Goal: Transaction & Acquisition: Purchase product/service

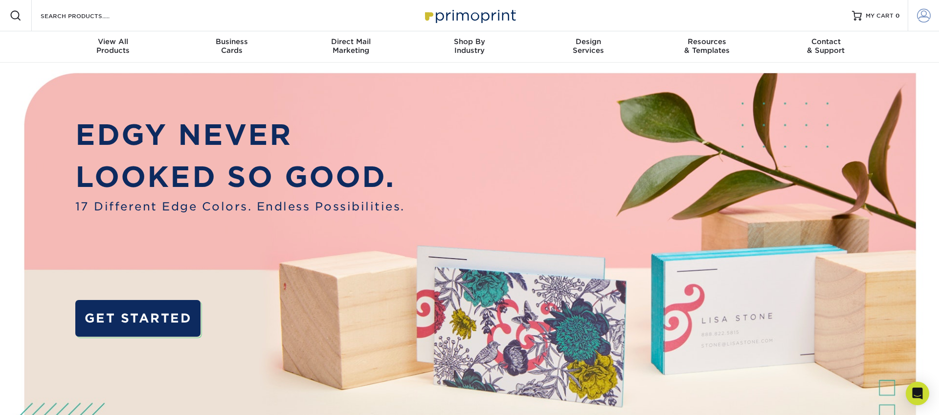
click at [927, 17] on span at bounding box center [924, 16] width 14 height 14
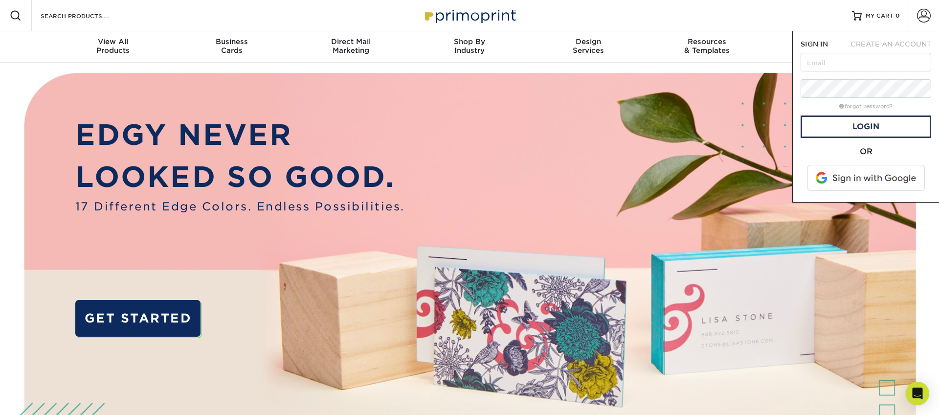
click at [833, 177] on span at bounding box center [866, 177] width 125 height 25
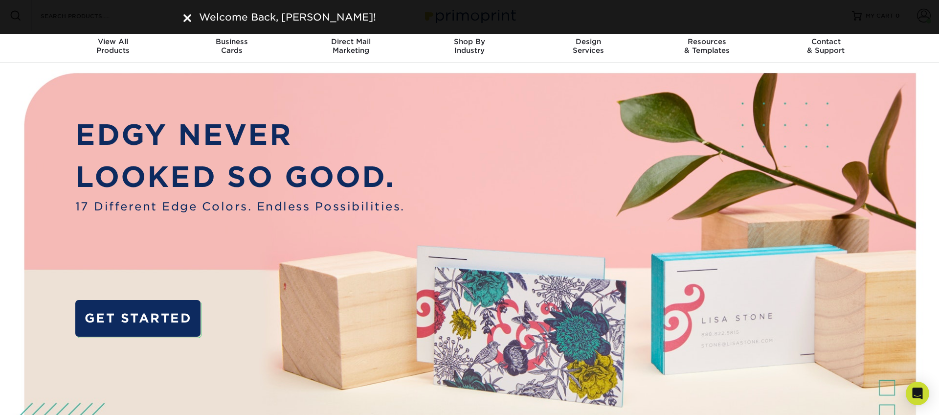
click at [188, 21] on img at bounding box center [187, 18] width 8 height 8
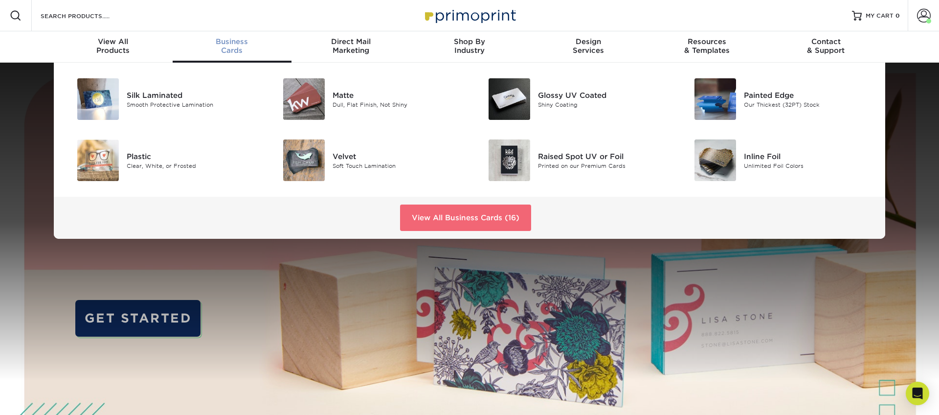
click at [446, 218] on link "View All Business Cards (16)" at bounding box center [465, 217] width 131 height 26
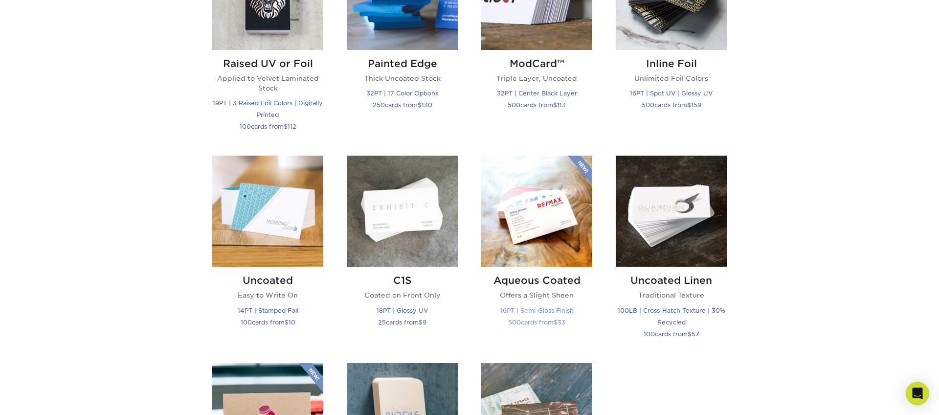
scroll to position [750, 0]
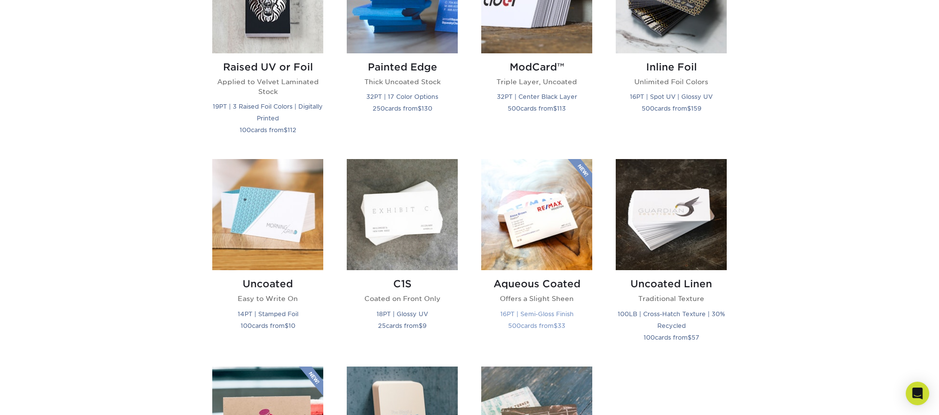
click at [523, 212] on img at bounding box center [536, 214] width 111 height 111
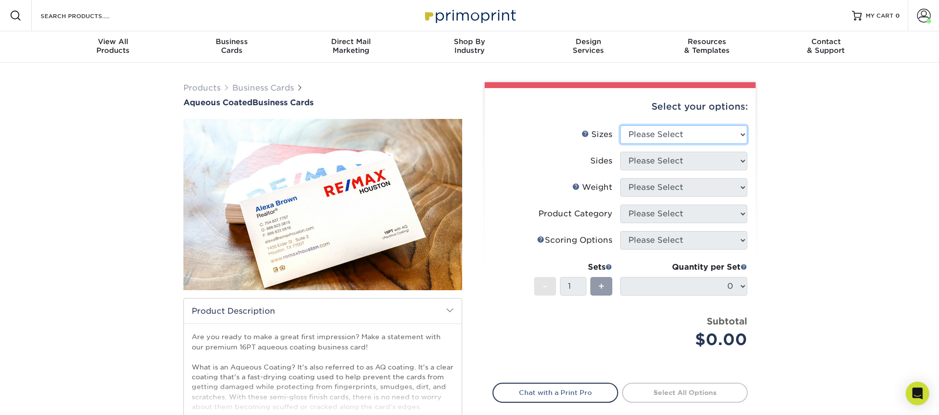
click at [674, 136] on select "Please Select 1.5" x 3.5" - Mini 1.75" x 3.5" - Mini 2" x 3" - Mini 2" x 3.5" -…" at bounding box center [683, 134] width 127 height 19
select select "2.00x3.50"
click at [620, 125] on select "Please Select 1.5" x 3.5" - Mini 1.75" x 3.5" - Mini 2" x 3" - Mini 2" x 3.5" -…" at bounding box center [683, 134] width 127 height 19
click at [661, 163] on select "Please Select Print Both Sides Print Front Only" at bounding box center [683, 161] width 127 height 19
select select "13abbda7-1d64-4f25-8bb2-c179b224825d"
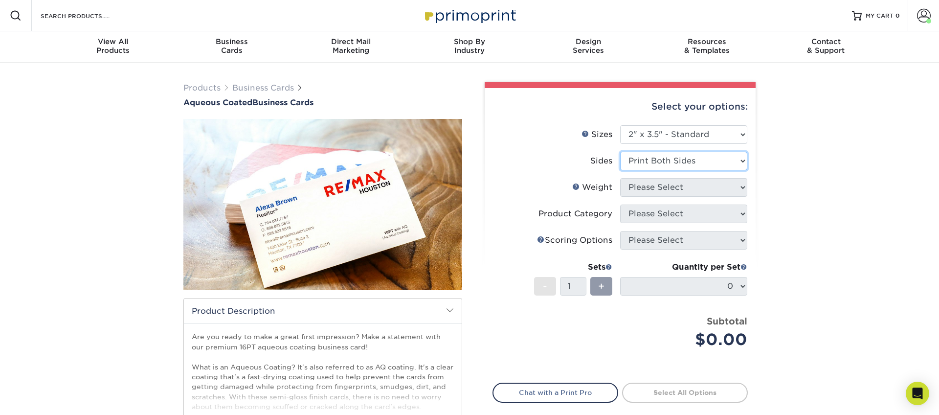
click at [620, 152] on select "Please Select Print Both Sides Print Front Only" at bounding box center [683, 161] width 127 height 19
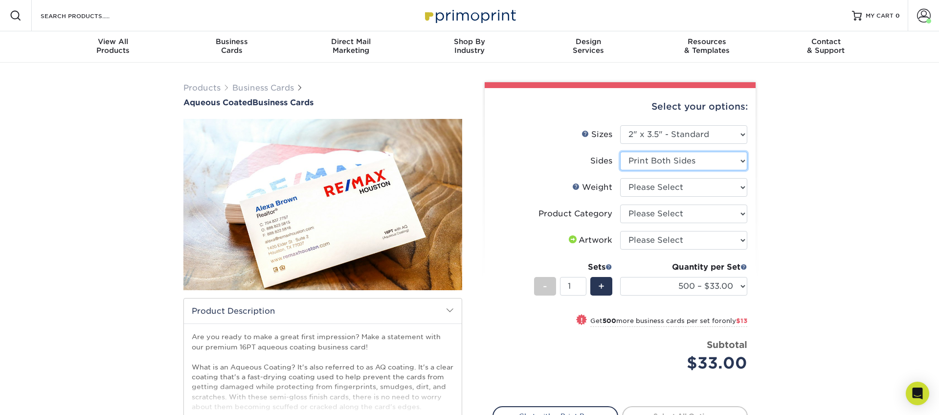
scroll to position [2, 0]
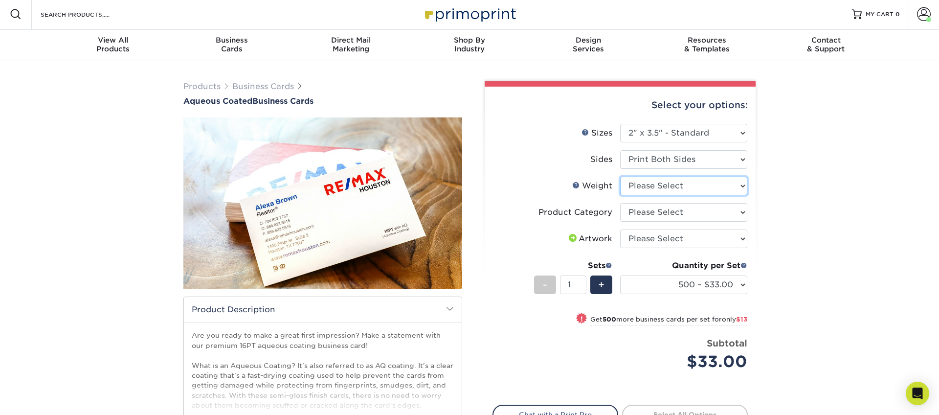
click at [653, 188] on select "Please Select 16PT" at bounding box center [683, 185] width 127 height 19
select select "16PT"
click at [620, 176] on select "Please Select 16PT" at bounding box center [683, 185] width 127 height 19
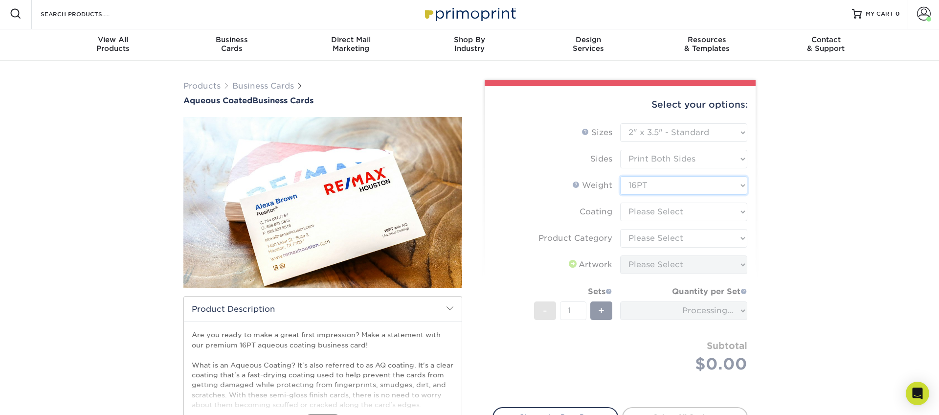
scroll to position [0, 0]
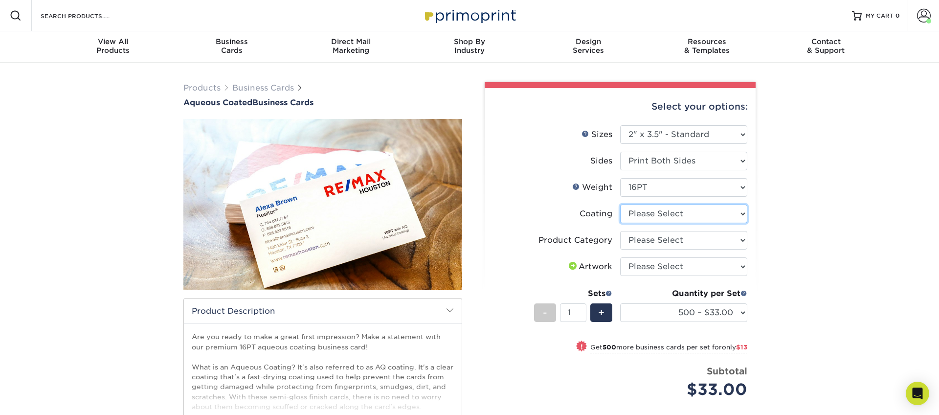
click at [656, 209] on select at bounding box center [683, 213] width 127 height 19
select select "d41dab50-ff65-4f4f-bb17-2afe4d36ae33"
click at [620, 204] on select at bounding box center [683, 213] width 127 height 19
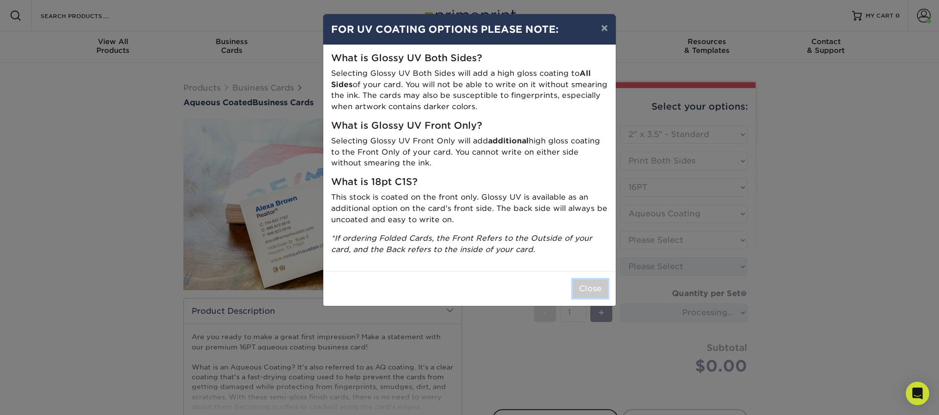
click at [590, 288] on button "Close" at bounding box center [590, 288] width 35 height 19
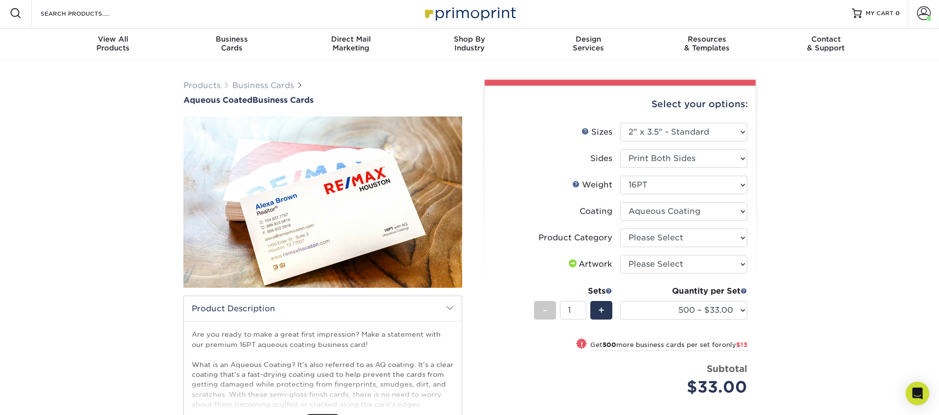
scroll to position [3, 0]
click at [660, 238] on select "Please Select Business Cards" at bounding box center [683, 237] width 127 height 19
select select "3b5148f1-0588-4f88-a218-97bcfdce65c1"
click at [620, 228] on select "Please Select Business Cards" at bounding box center [683, 237] width 127 height 19
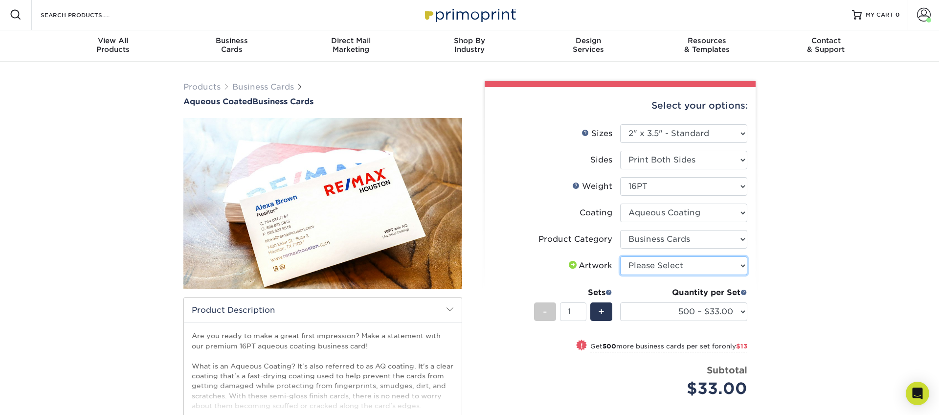
click at [647, 270] on select "Please Select I will upload files I need a design - $100" at bounding box center [683, 265] width 127 height 19
select select "upload"
click at [620, 256] on select "Please Select I will upload files I need a design - $100" at bounding box center [683, 265] width 127 height 19
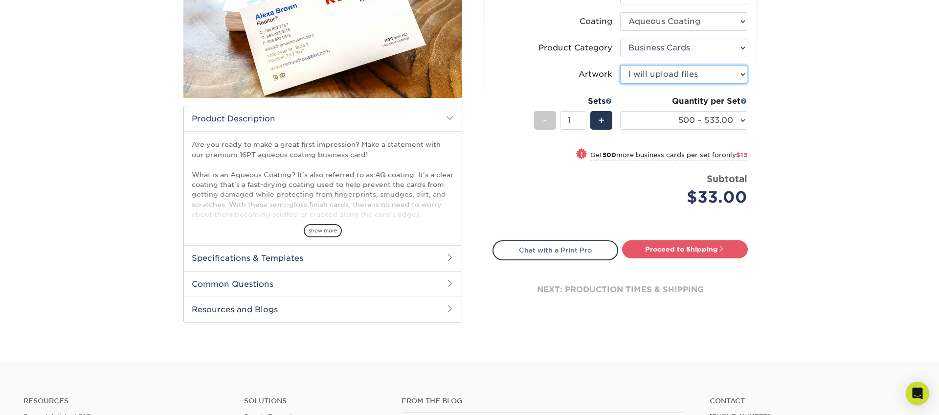
scroll to position [223, 0]
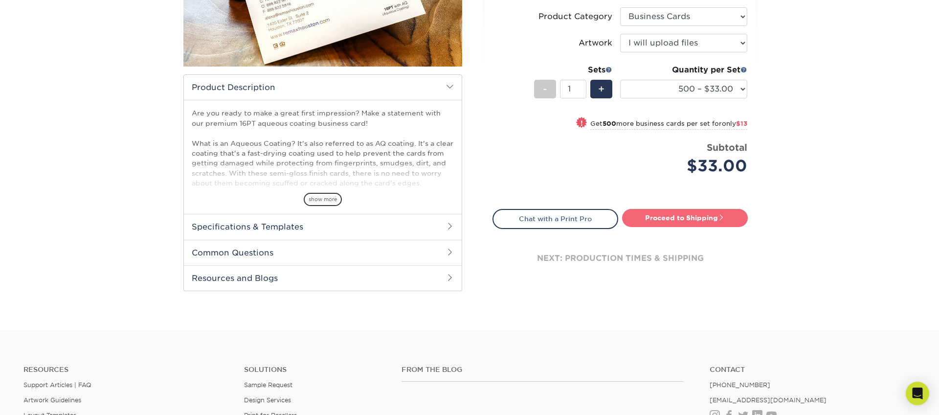
click at [681, 214] on link "Proceed to Shipping" at bounding box center [685, 218] width 126 height 18
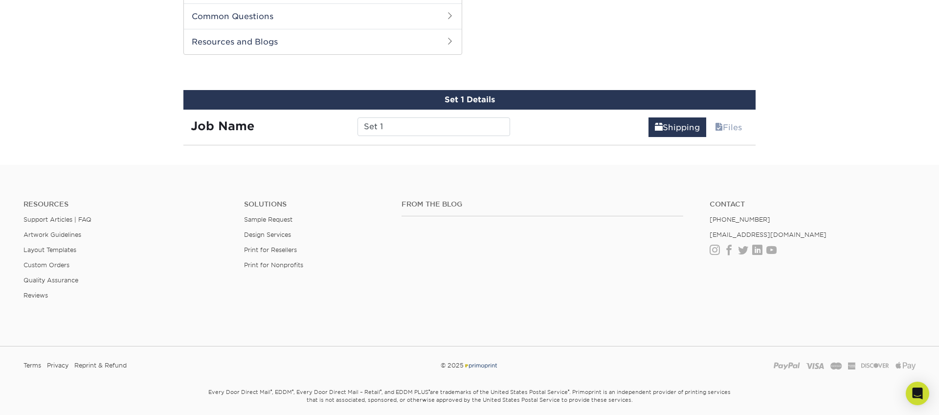
scroll to position [466, 0]
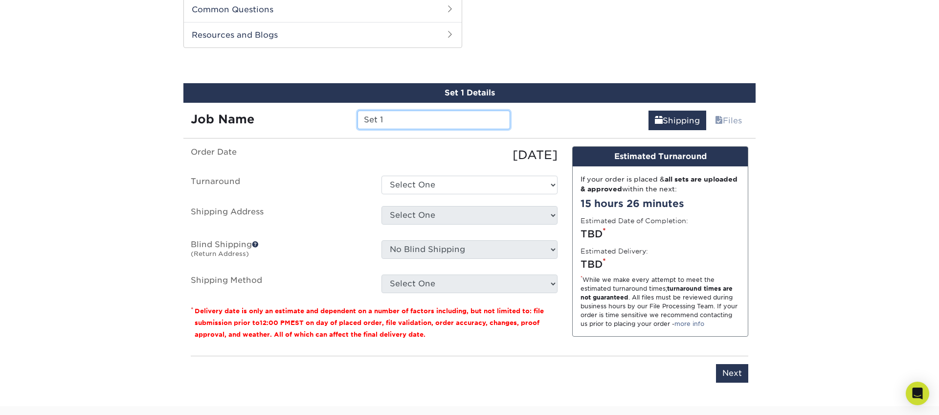
drag, startPoint x: 355, startPoint y: 118, endPoint x: 329, endPoint y: 119, distance: 25.9
click at [329, 119] on div "Job Name Set 1" at bounding box center [350, 119] width 334 height 19
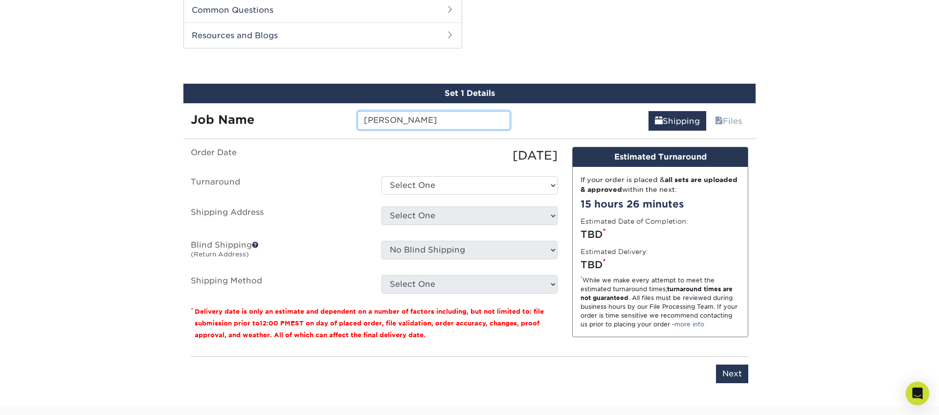
type input "[PERSON_NAME]"
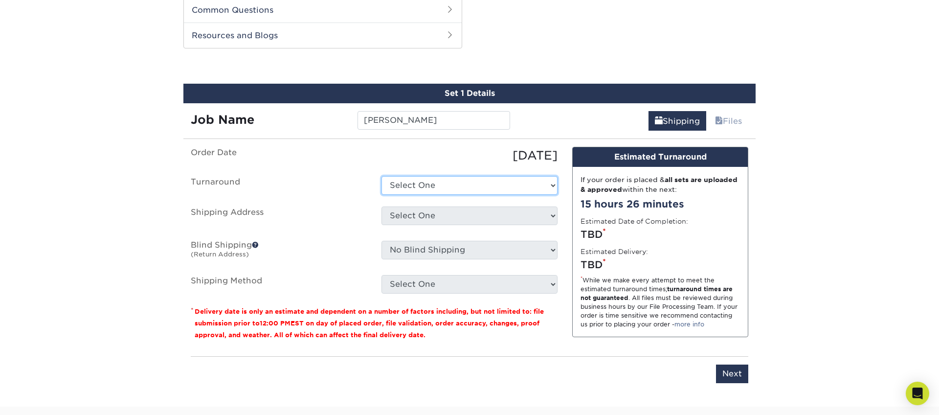
click at [421, 186] on select "Select One 2-4 Business Days 2 Day Next Business Day" at bounding box center [469, 185] width 176 height 19
select select "6247fa13-6ec4-4bd5-81ce-27fae4b5d043"
click at [381, 176] on select "Select One 2-4 Business Days 2 Day Next Business Day" at bounding box center [469, 185] width 176 height 19
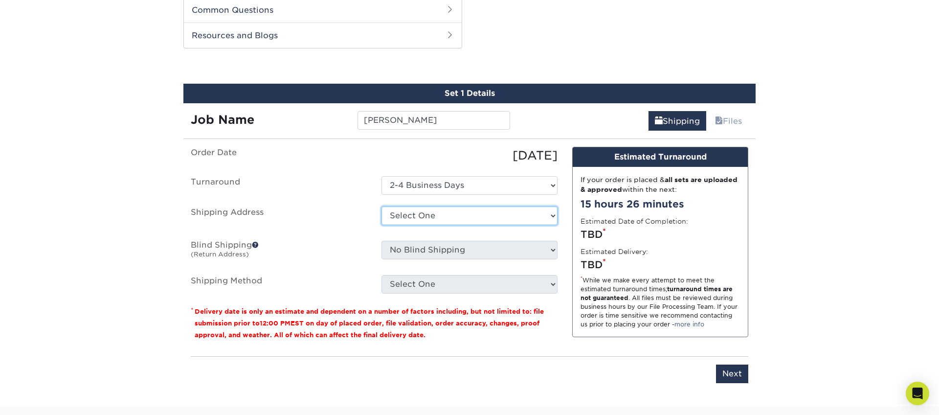
click at [419, 213] on select "Select One 176 S Mountain View Abraham Romero ACO GENERAL CONSTRUCTION Adrian M…" at bounding box center [469, 215] width 176 height 19
select select "277372"
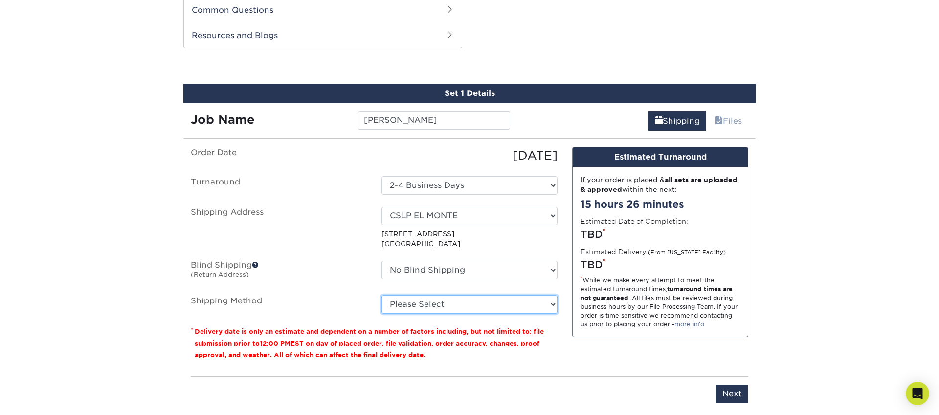
click at [434, 301] on select "Please Select Ground Shipping (+$8.96) 3 Day Shipping Service (+$15.34) 2 Day A…" at bounding box center [469, 304] width 176 height 19
select select "03"
click at [381, 295] on select "Please Select Ground Shipping (+$8.96) 3 Day Shipping Service (+$15.34) 2 Day A…" at bounding box center [469, 304] width 176 height 19
drag, startPoint x: 611, startPoint y: 366, endPoint x: 689, endPoint y: 381, distance: 79.7
click at [611, 366] on div "Design Estimated Turnaround If your order is placed & all sets are uploaded & a…" at bounding box center [660, 257] width 191 height 221
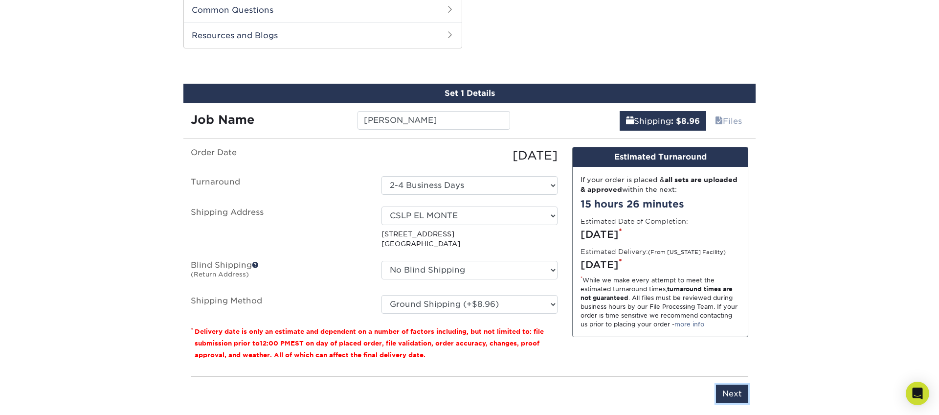
click at [736, 395] on input "Next" at bounding box center [732, 393] width 32 height 19
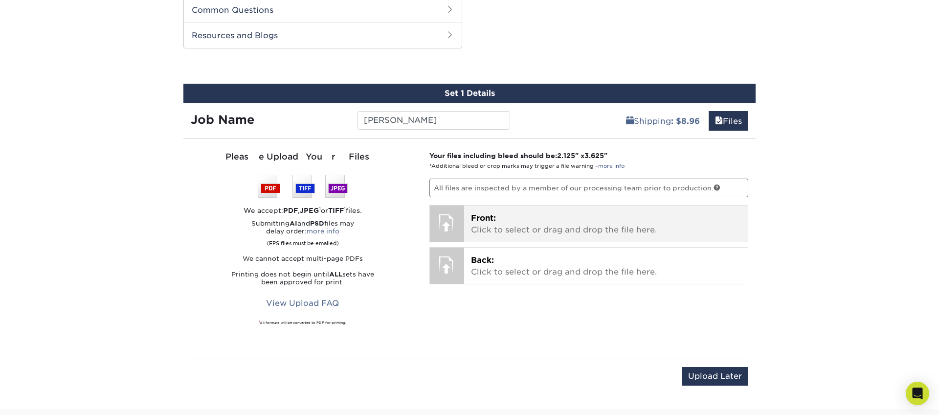
click at [481, 222] on p "Front: Click to select or drag and drop the file here." at bounding box center [606, 223] width 270 height 23
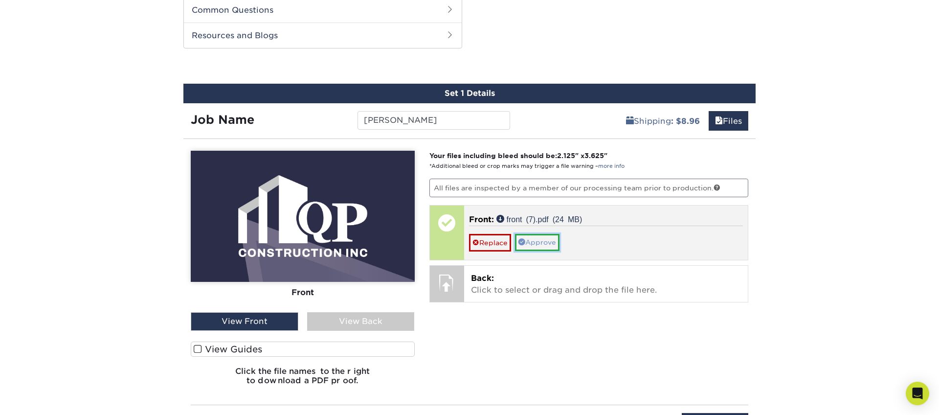
click at [542, 243] on link "Approve" at bounding box center [537, 242] width 44 height 17
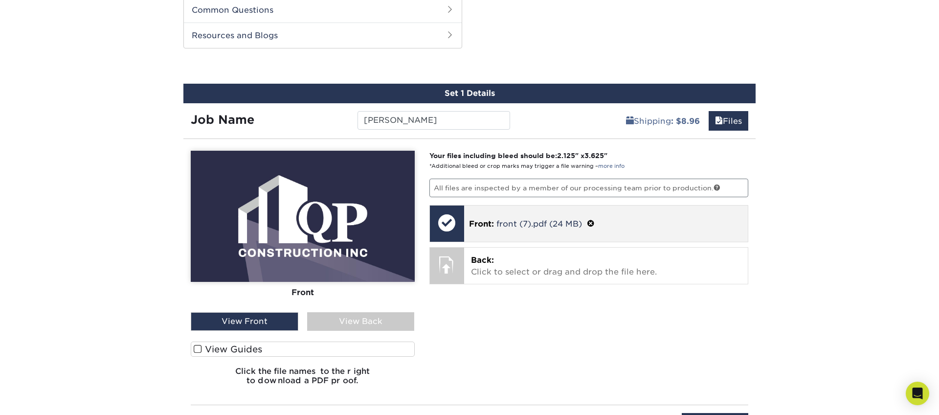
scroll to position [465, 0]
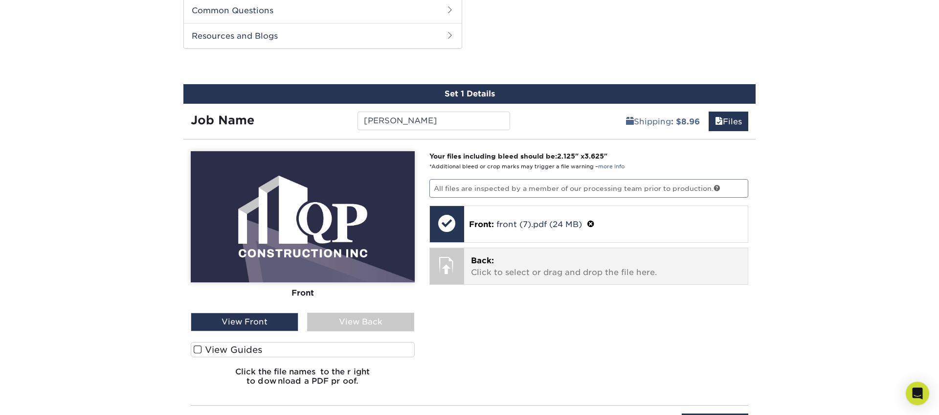
click at [502, 259] on p "Back: Click to select or drag and drop the file here." at bounding box center [606, 266] width 270 height 23
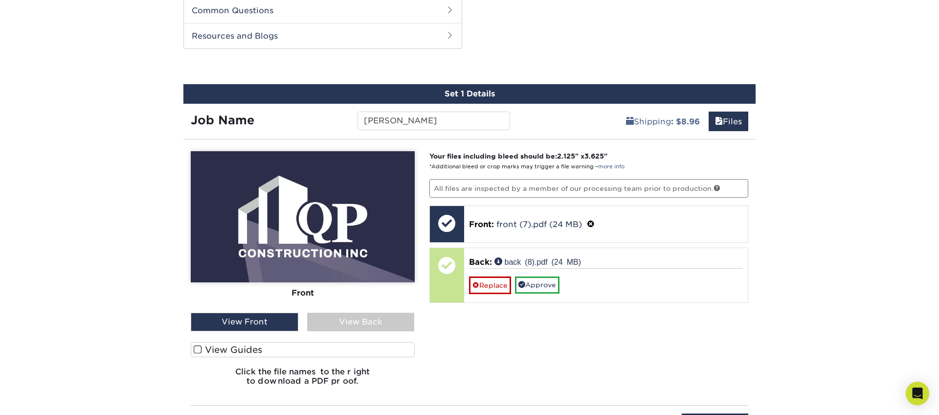
click at [344, 327] on div "View Back" at bounding box center [361, 321] width 108 height 19
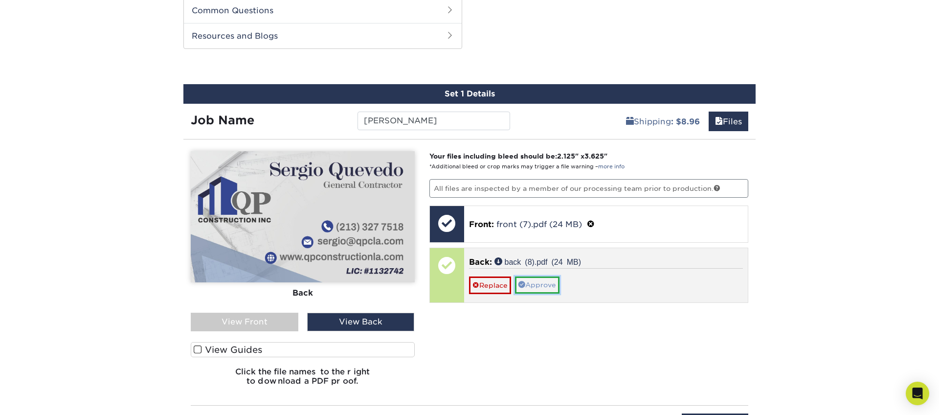
click at [546, 289] on link "Approve" at bounding box center [537, 284] width 44 height 17
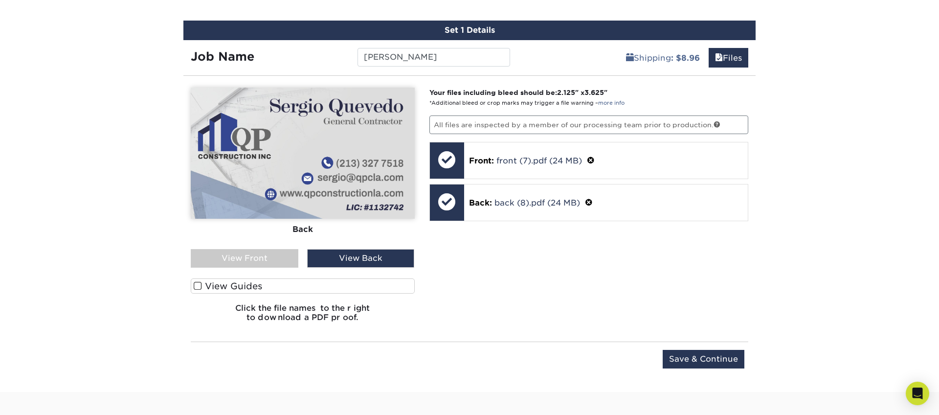
scroll to position [533, 0]
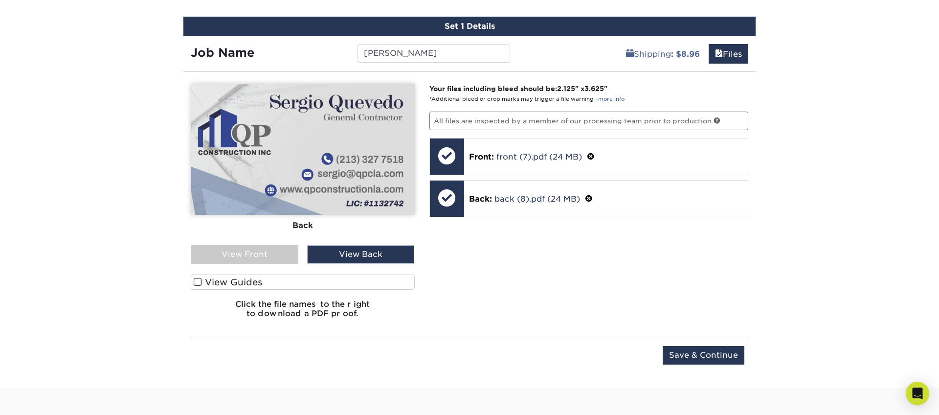
click at [526, 286] on div "Your files including bleed should be: 2.125 " x 3.625 " *Additional bleed or cr…" at bounding box center [589, 205] width 334 height 242
click at [677, 353] on input "Save & Continue" at bounding box center [703, 355] width 82 height 19
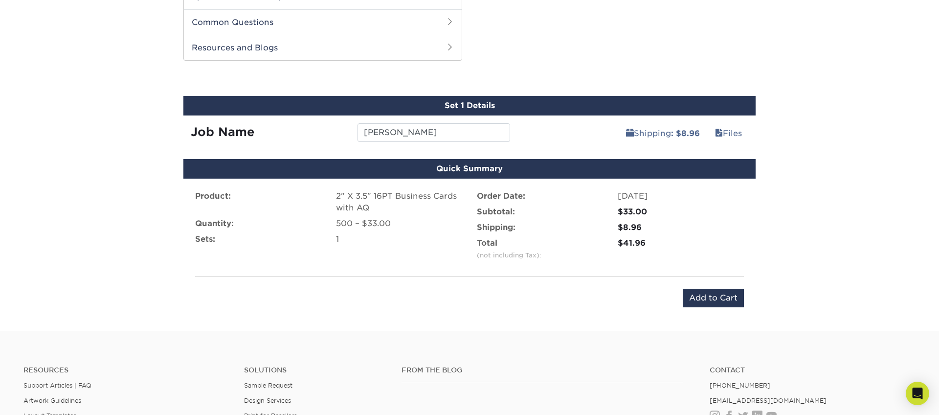
scroll to position [441, 0]
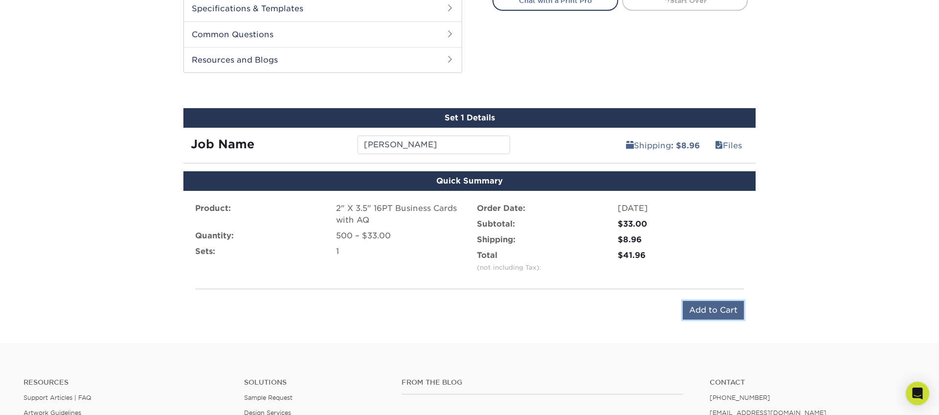
click at [714, 309] on input "Add to Cart" at bounding box center [713, 310] width 61 height 19
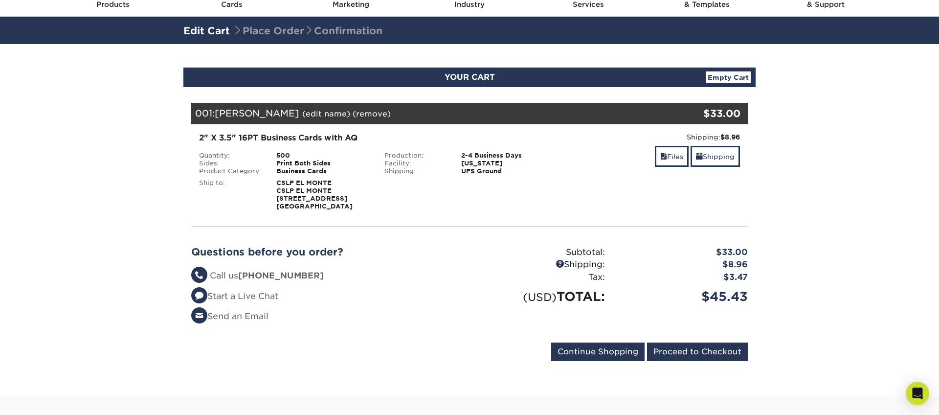
scroll to position [46, 0]
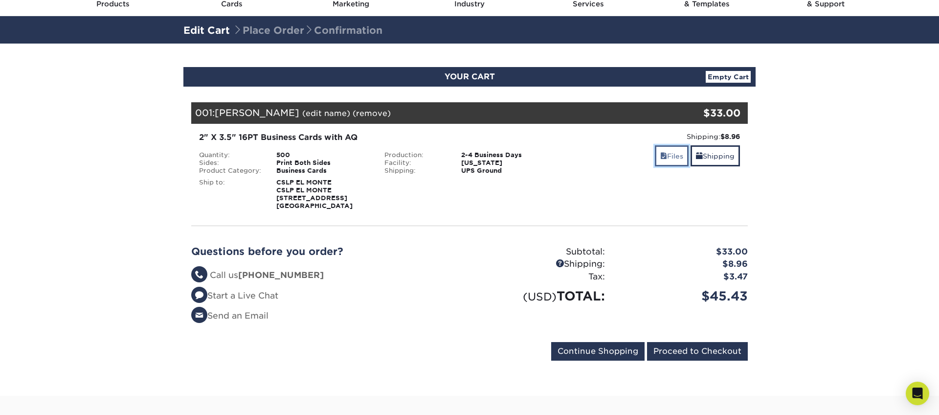
click at [660, 157] on span at bounding box center [663, 156] width 7 height 8
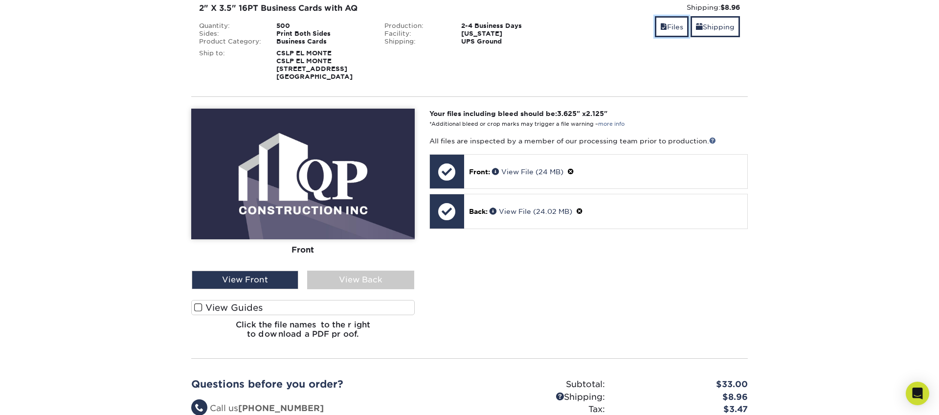
scroll to position [179, 0]
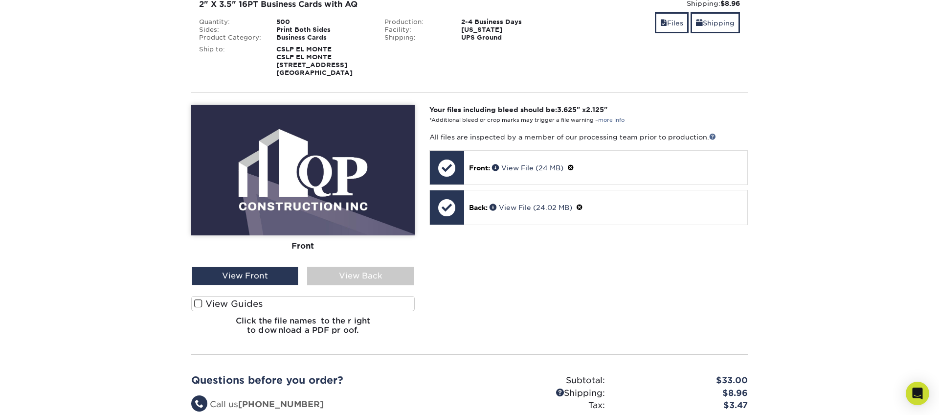
click at [195, 301] on span at bounding box center [198, 303] width 8 height 9
click at [0, 0] on input "View Guides" at bounding box center [0, 0] width 0 height 0
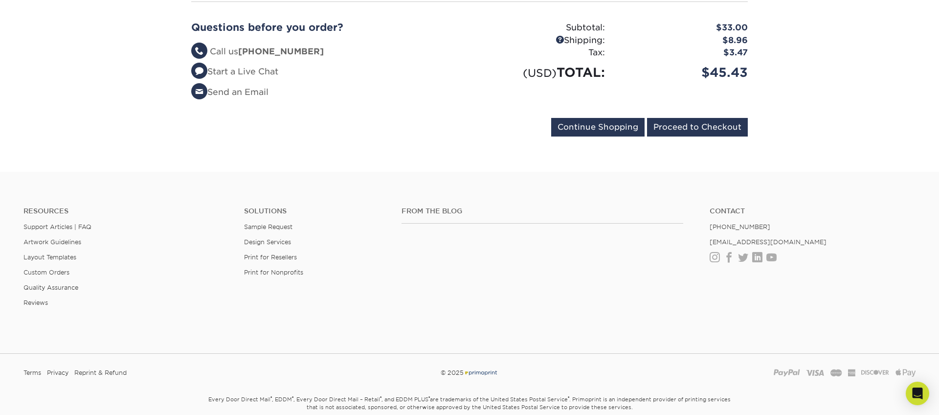
scroll to position [718, 0]
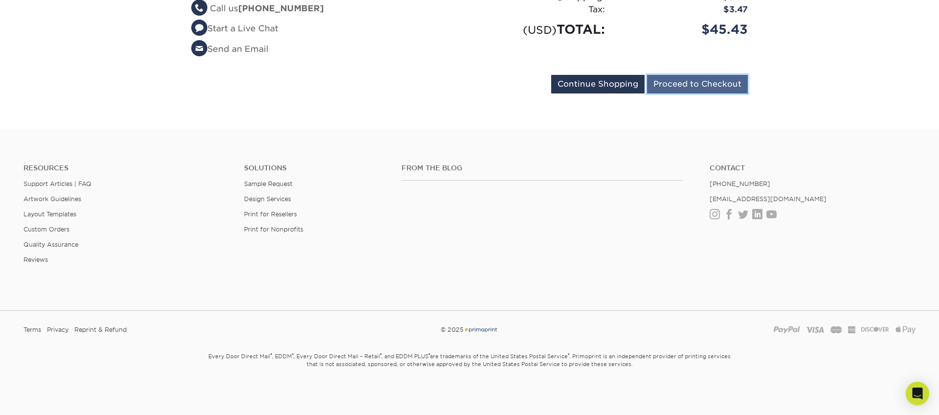
click at [682, 83] on input "Proceed to Checkout" at bounding box center [697, 84] width 101 height 19
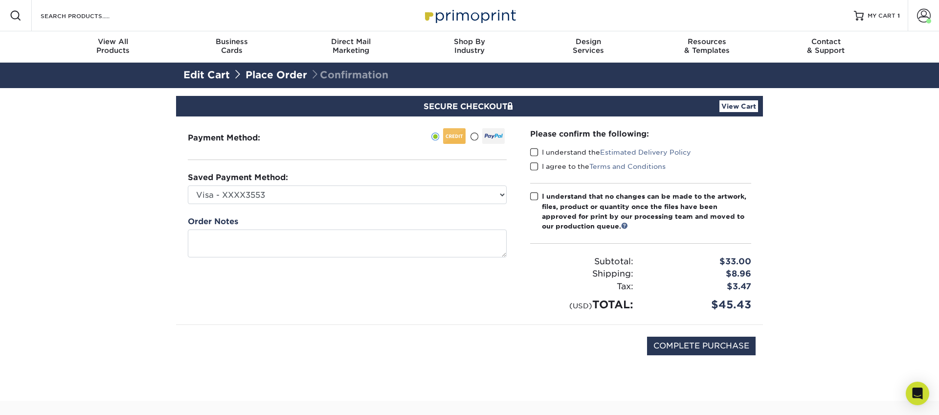
click at [535, 152] on span at bounding box center [534, 152] width 8 height 9
click at [0, 0] on input "I understand the Estimated Delivery Policy" at bounding box center [0, 0] width 0 height 0
click at [534, 167] on span at bounding box center [534, 166] width 8 height 9
click at [0, 0] on input "I agree to the Terms and Conditions" at bounding box center [0, 0] width 0 height 0
click at [534, 196] on span at bounding box center [534, 196] width 8 height 9
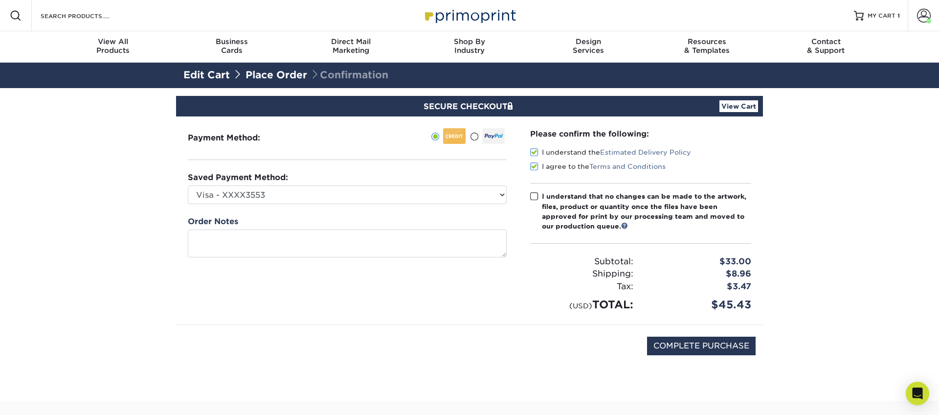
click at [0, 0] on input "I understand that no changes can be made to the artwork, files, product or quan…" at bounding box center [0, 0] width 0 height 0
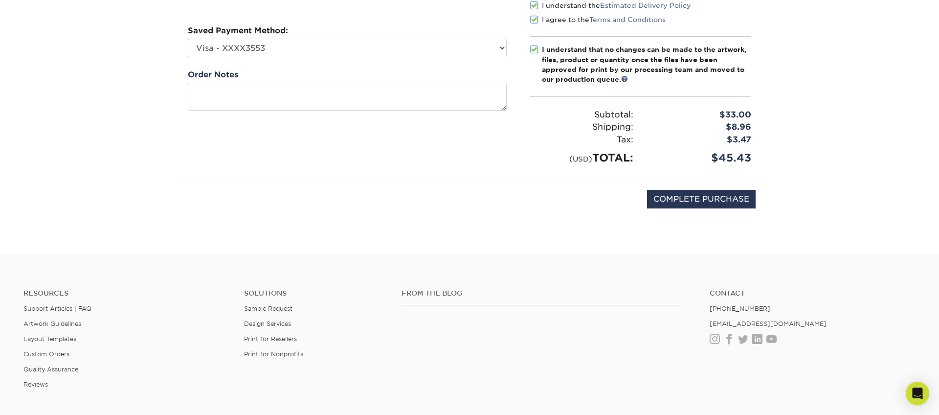
scroll to position [149, 0]
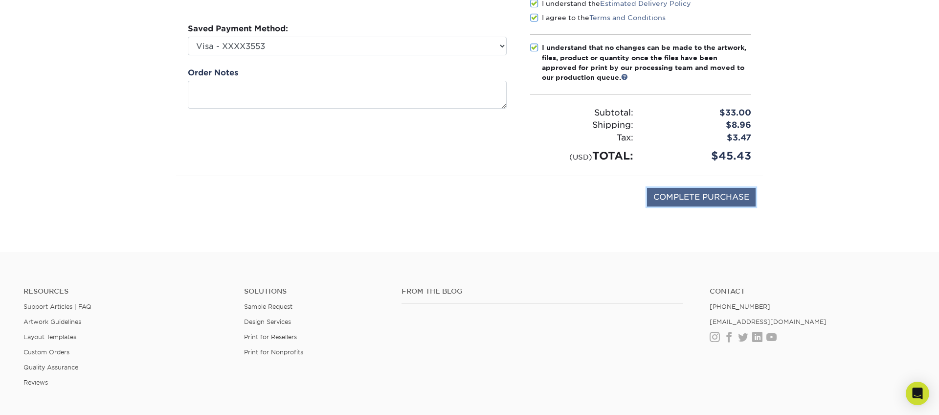
click at [694, 195] on input "COMPLETE PURCHASE" at bounding box center [701, 197] width 109 height 19
type input "PROCESSING, PLEASE WAIT..."
